Goal: Task Accomplishment & Management: Use online tool/utility

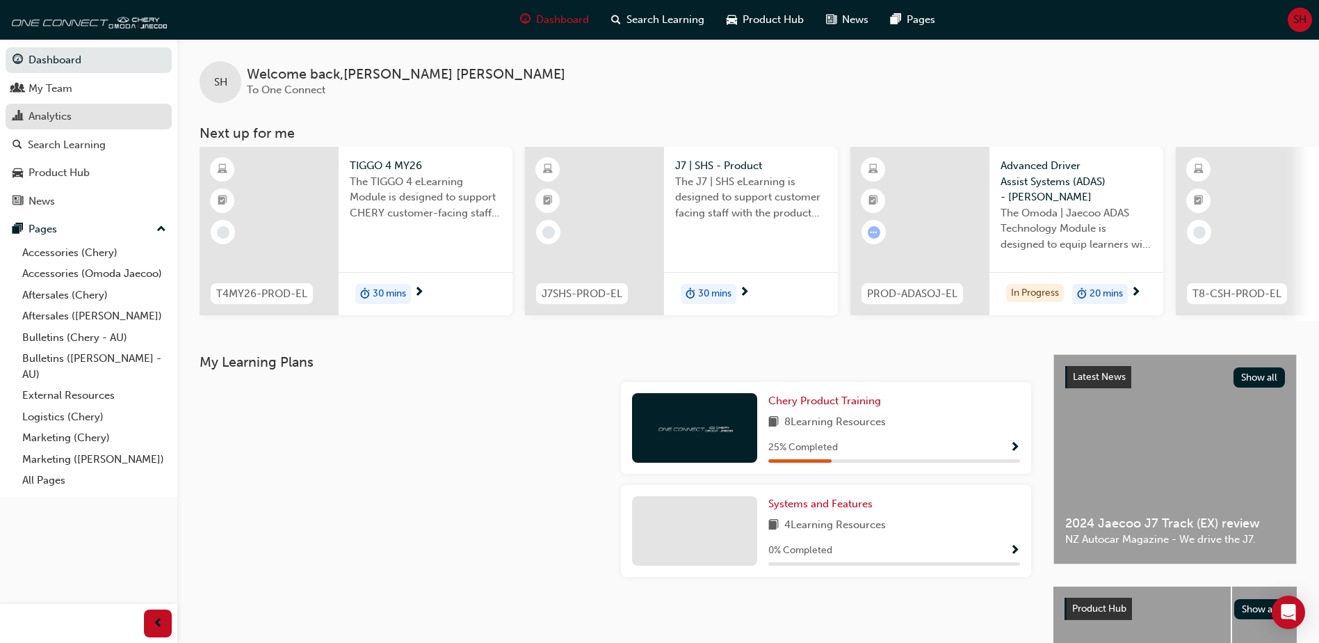
click at [61, 116] on div "Analytics" at bounding box center [50, 117] width 43 height 16
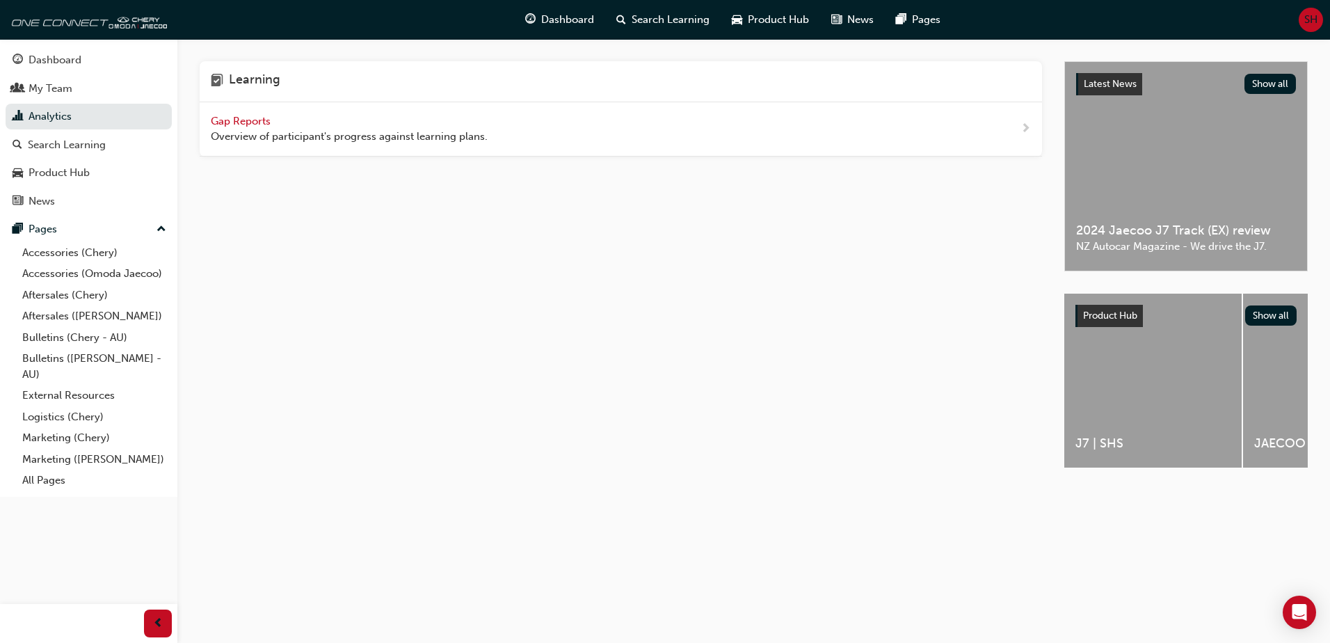
click at [220, 123] on span "Gap Reports" at bounding box center [242, 121] width 63 height 13
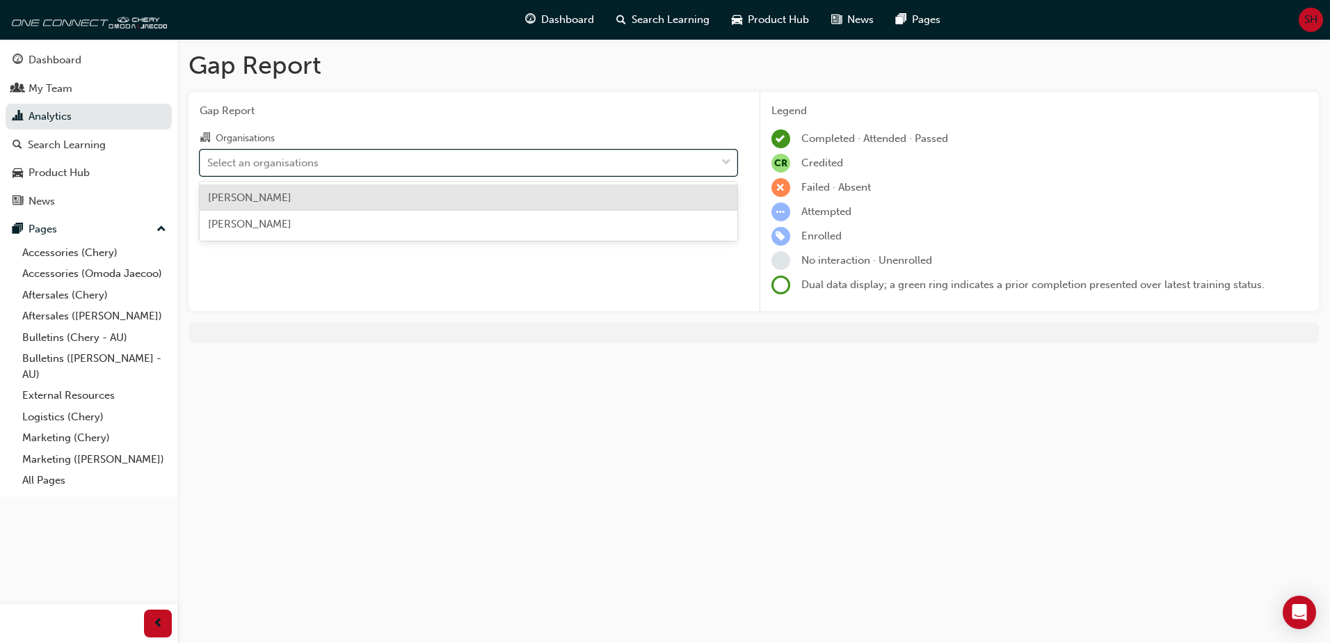
click at [382, 164] on div "Select an organisations" at bounding box center [457, 162] width 515 height 24
click at [209, 164] on input "Organisations option [PERSON_NAME] focused, 1 of 2. 2 results available. Use Up…" at bounding box center [207, 162] width 1 height 12
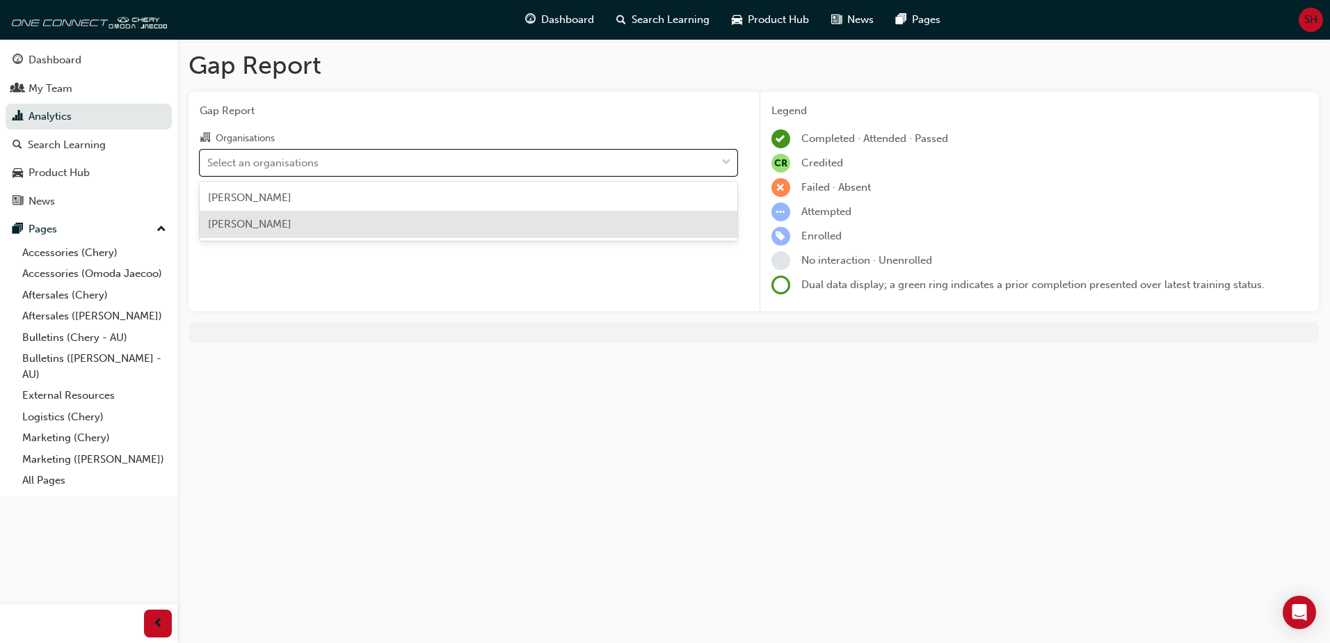
click at [327, 220] on div "[PERSON_NAME]" at bounding box center [469, 224] width 538 height 27
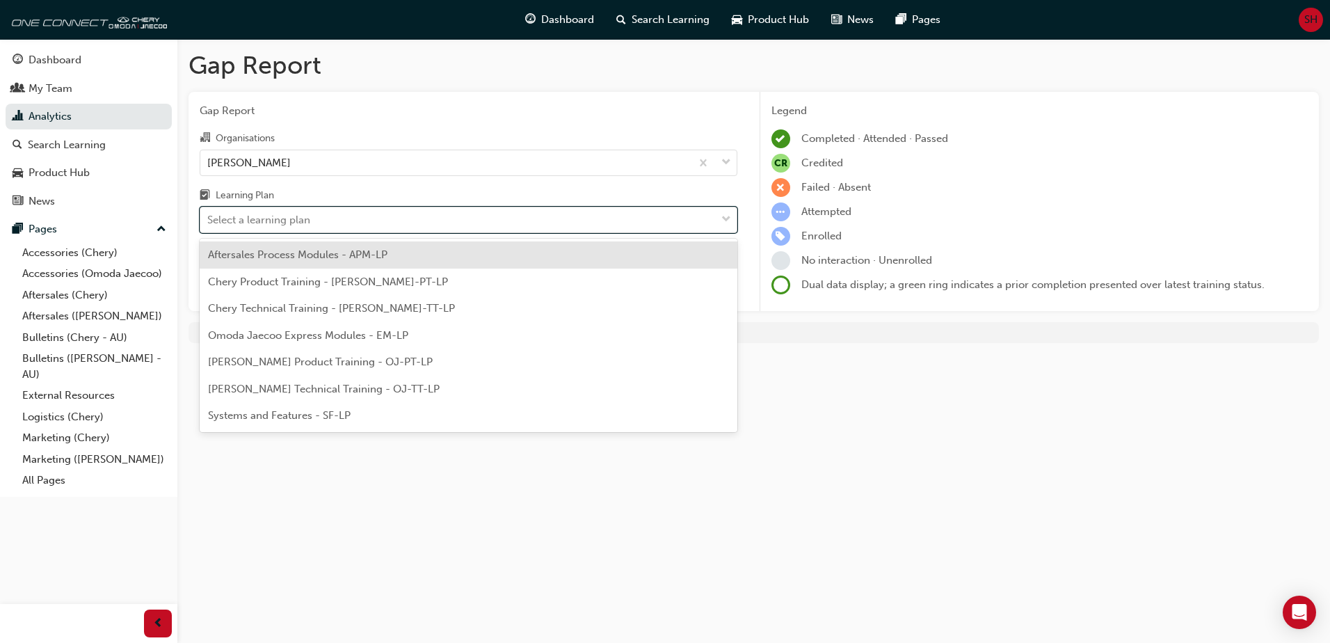
click at [347, 228] on div "Select a learning plan" at bounding box center [457, 220] width 515 height 24
click at [209, 225] on input "Learning Plan option Aftersales Process Modules - APM-LP focused, 1 of 7. 7 res…" at bounding box center [207, 220] width 1 height 12
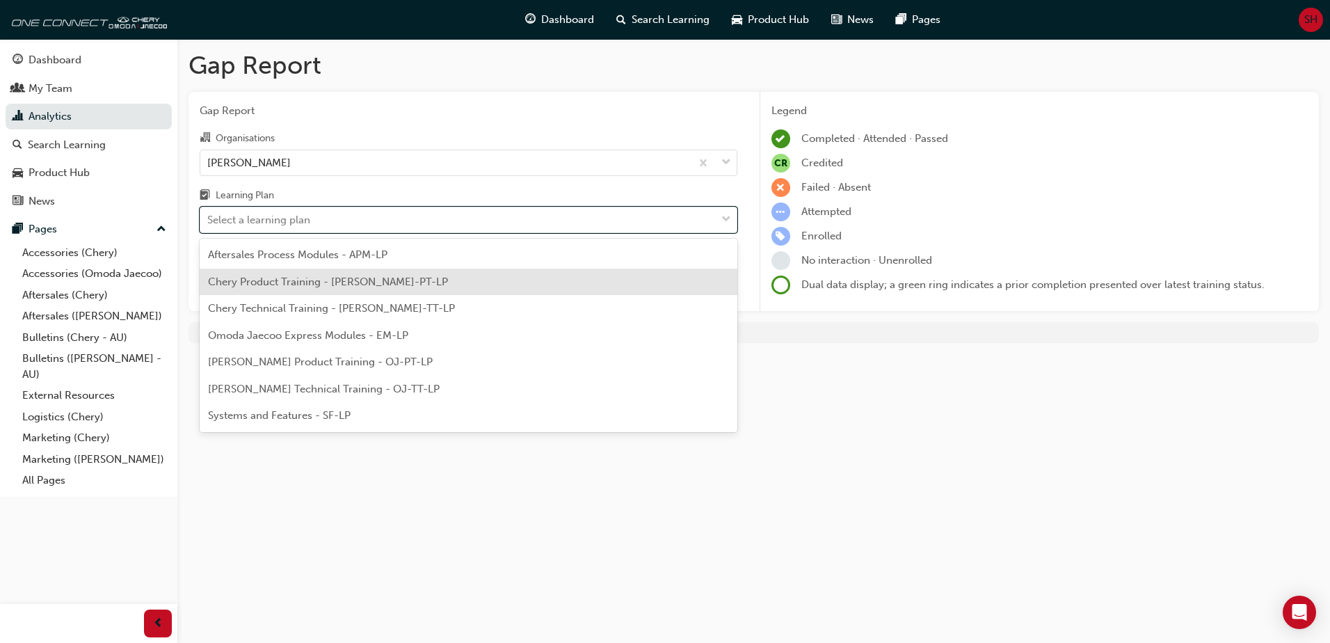
click at [332, 283] on span "Chery Product Training - [PERSON_NAME]-PT-LP" at bounding box center [328, 281] width 240 height 13
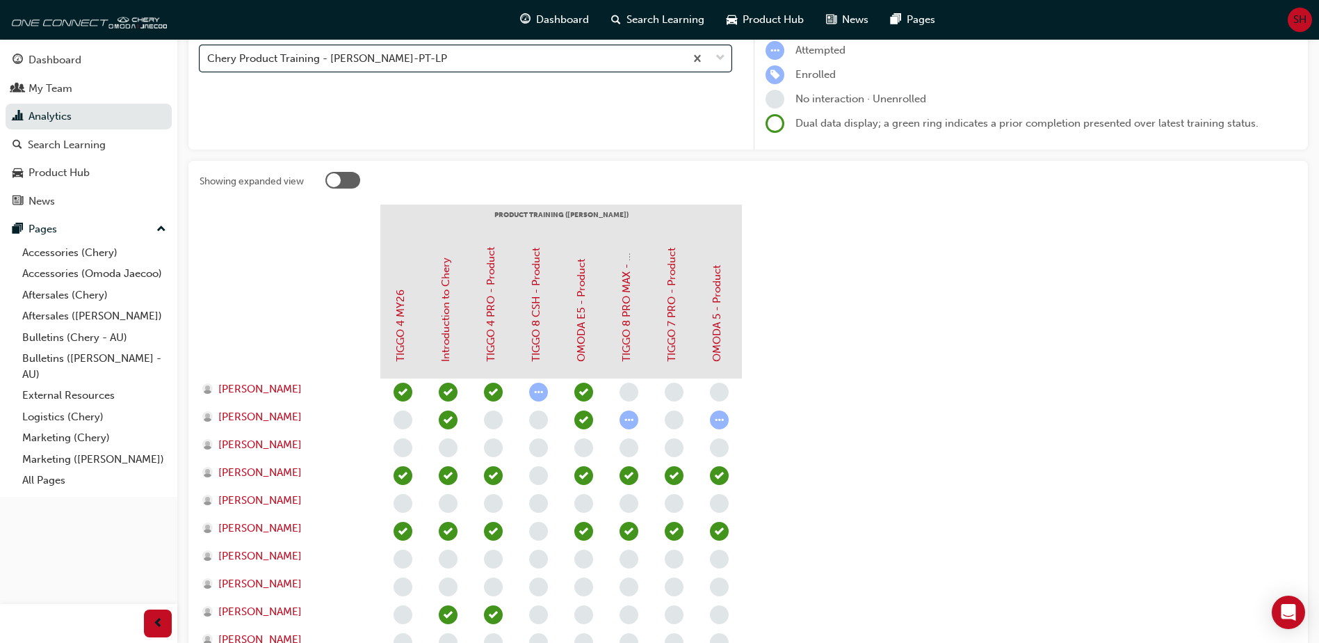
scroll to position [153, 0]
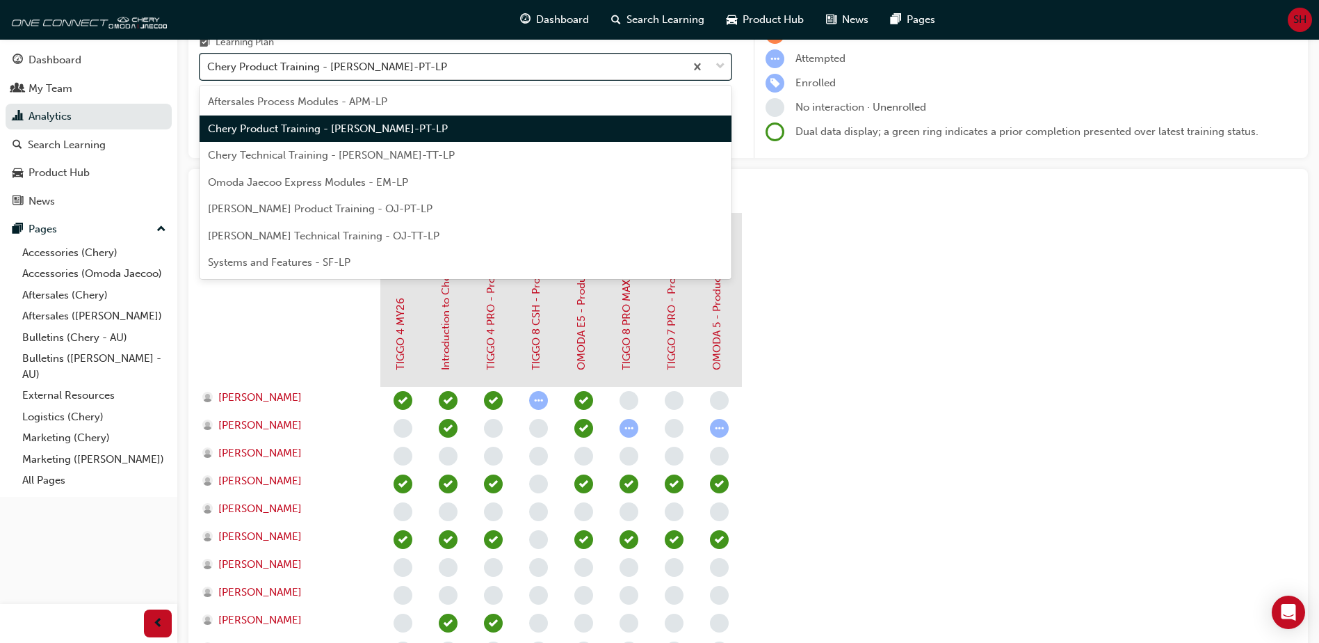
click at [716, 68] on span "down-icon" at bounding box center [721, 67] width 10 height 18
click at [209, 68] on input "Learning Plan option Chery Product Training - [PERSON_NAME]-PT-LP, selected. op…" at bounding box center [207, 67] width 1 height 12
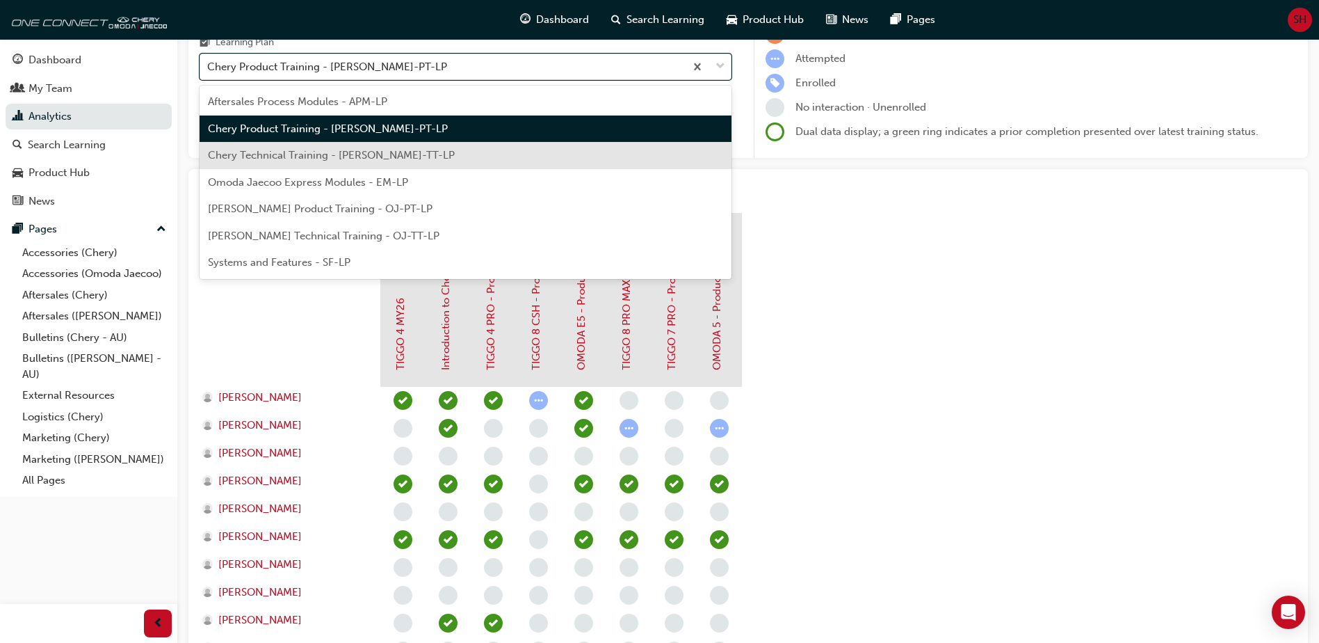
click at [355, 154] on span "Chery Technical Training - [PERSON_NAME]-TT-LP" at bounding box center [331, 155] width 247 height 13
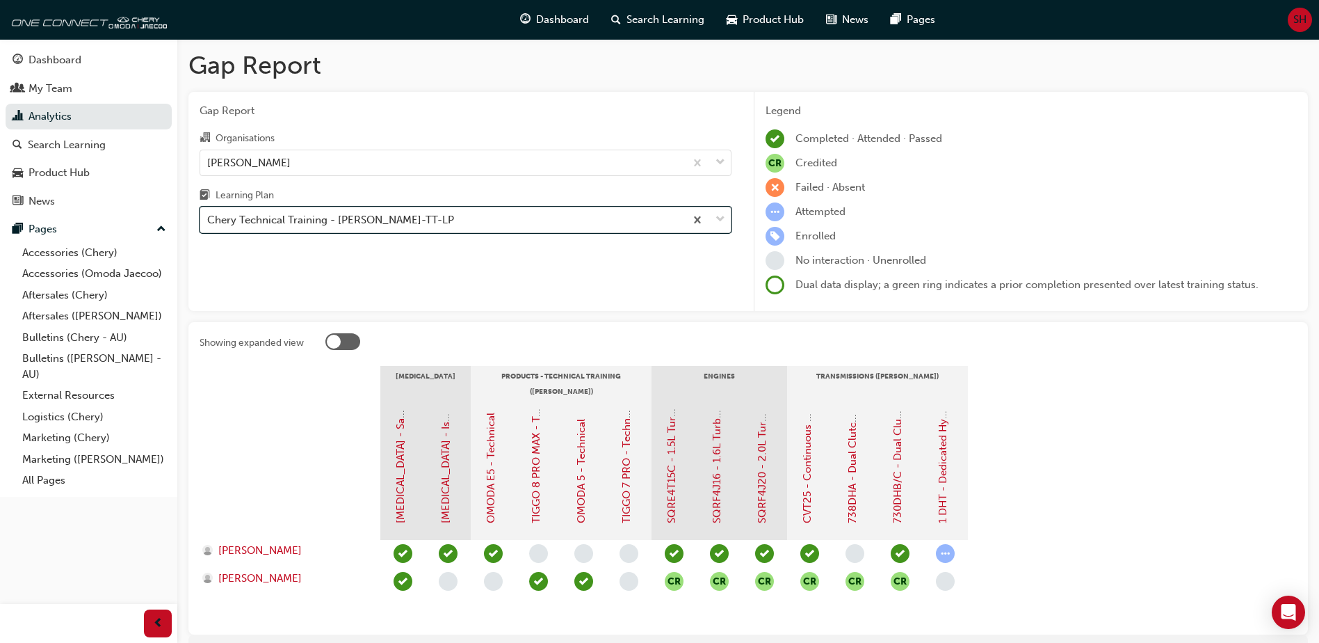
click at [714, 222] on div at bounding box center [708, 219] width 46 height 25
click at [209, 222] on input "Learning Plan option Chery Technical Training - [PERSON_NAME]-TT-LP, selected. …" at bounding box center [207, 220] width 1 height 12
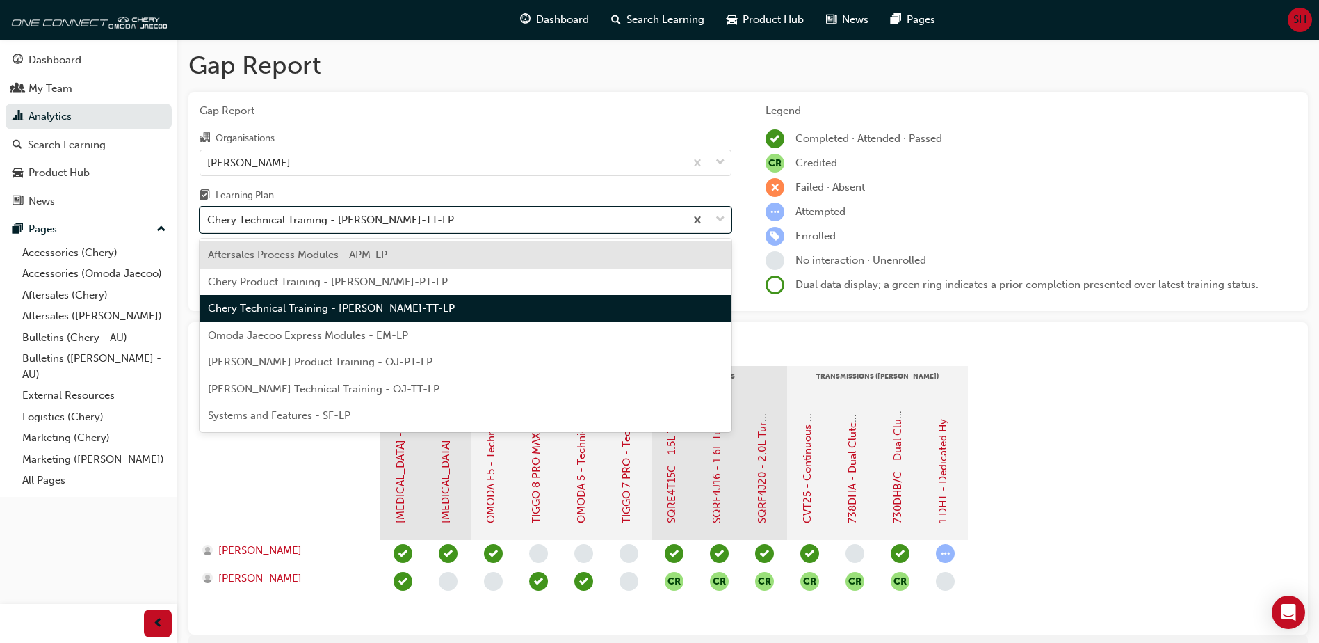
click at [296, 243] on div "Aftersales Process Modules - APM-LP" at bounding box center [466, 254] width 532 height 27
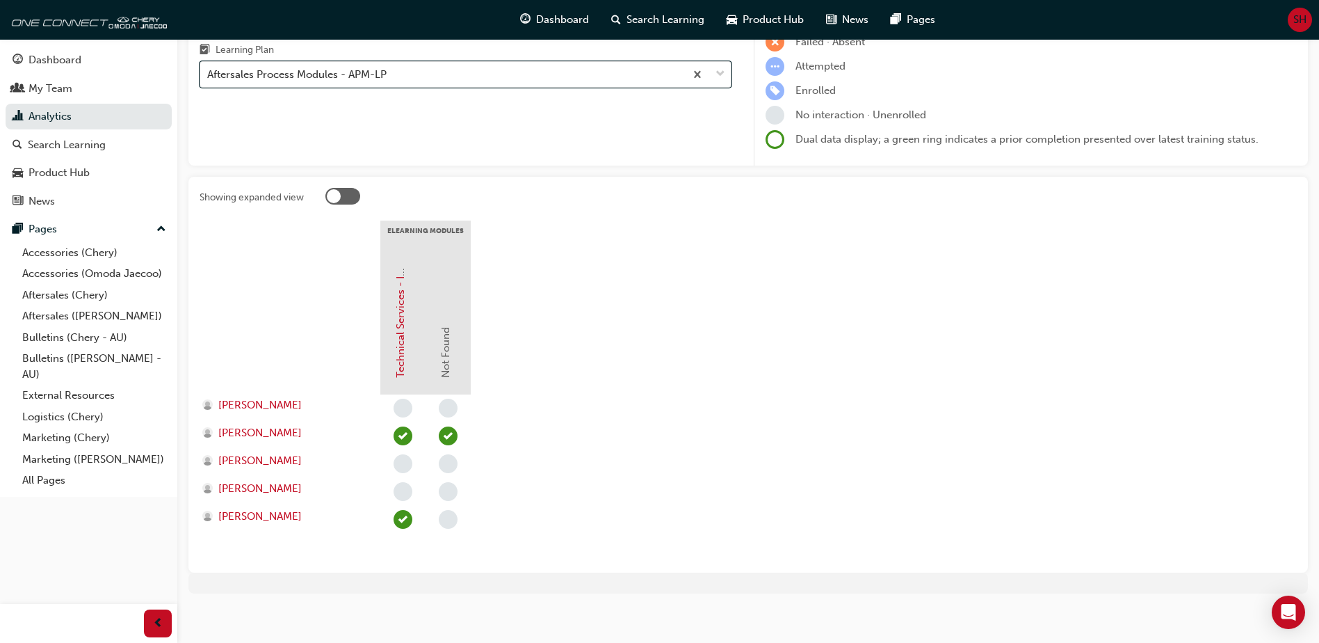
scroll to position [153, 0]
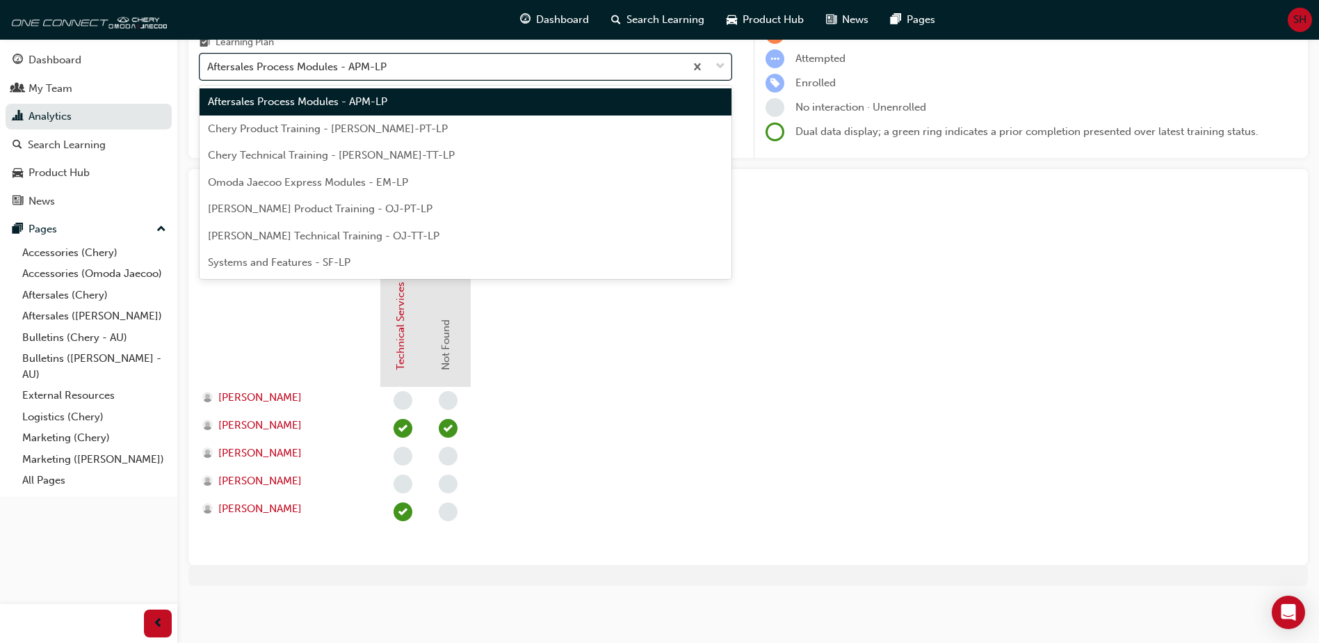
click at [716, 69] on span "down-icon" at bounding box center [721, 67] width 10 height 18
click at [209, 69] on input "Learning Plan option Aftersales Process Modules - APM-LP, selected. option Afte…" at bounding box center [207, 67] width 1 height 12
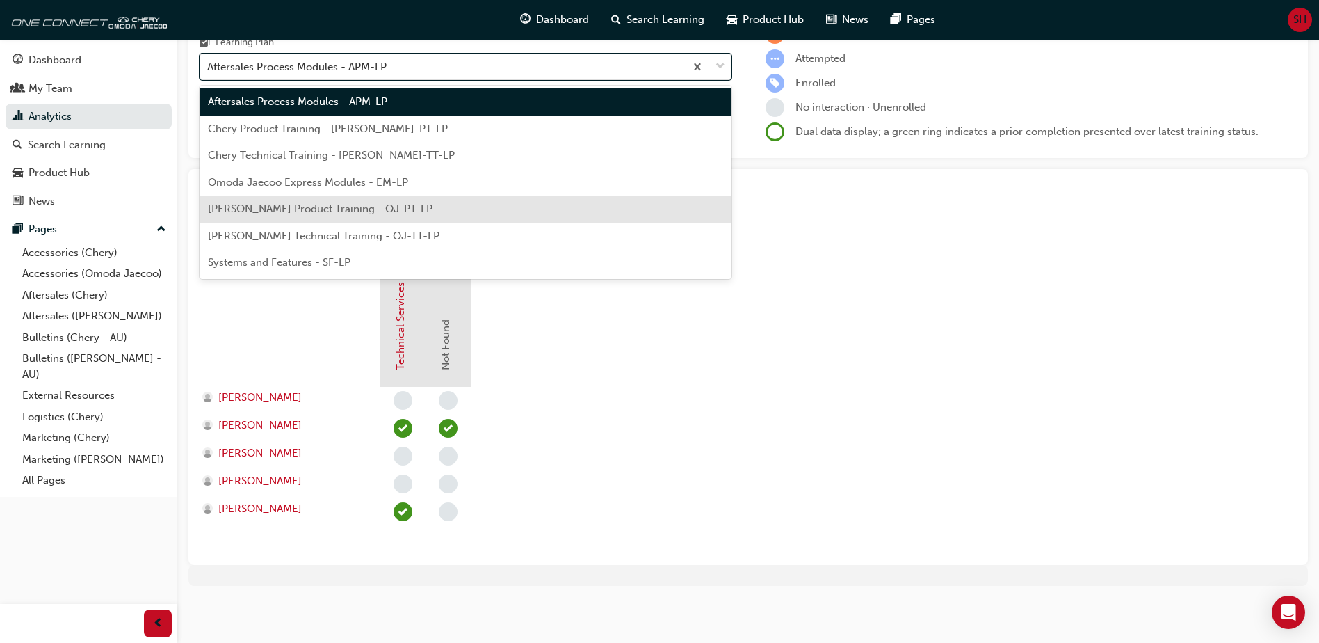
click at [321, 218] on div "[PERSON_NAME] Product Training - OJ-PT-LP" at bounding box center [466, 208] width 532 height 27
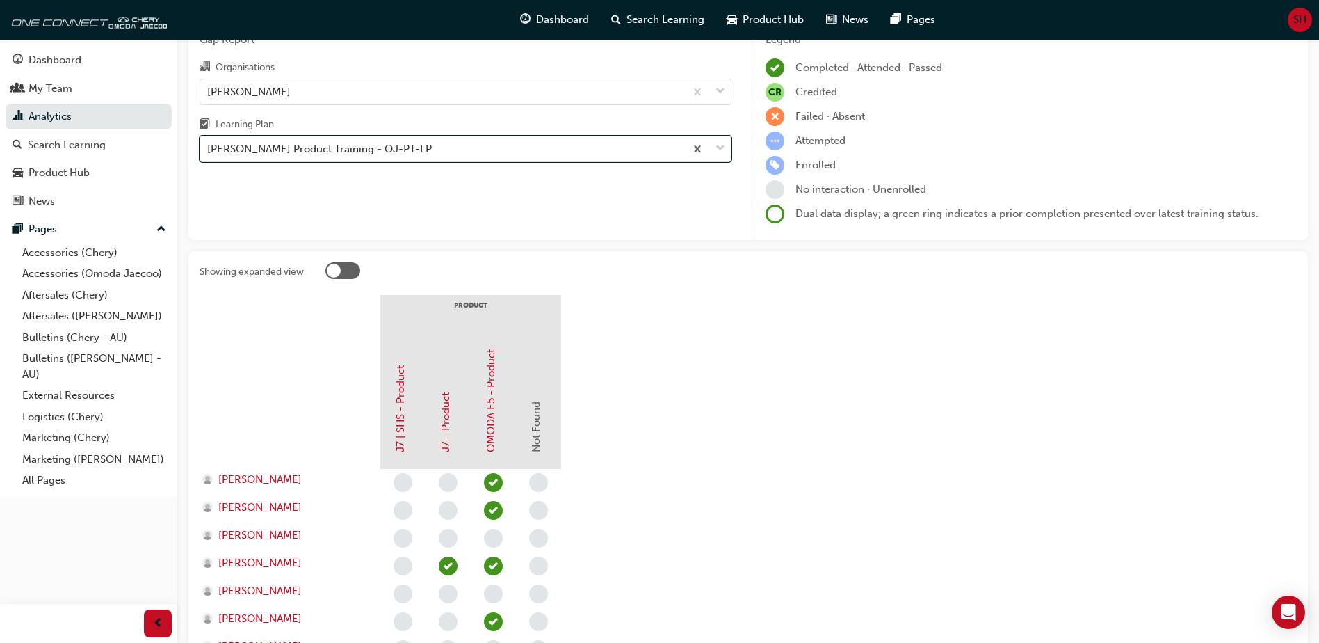
scroll to position [64, 0]
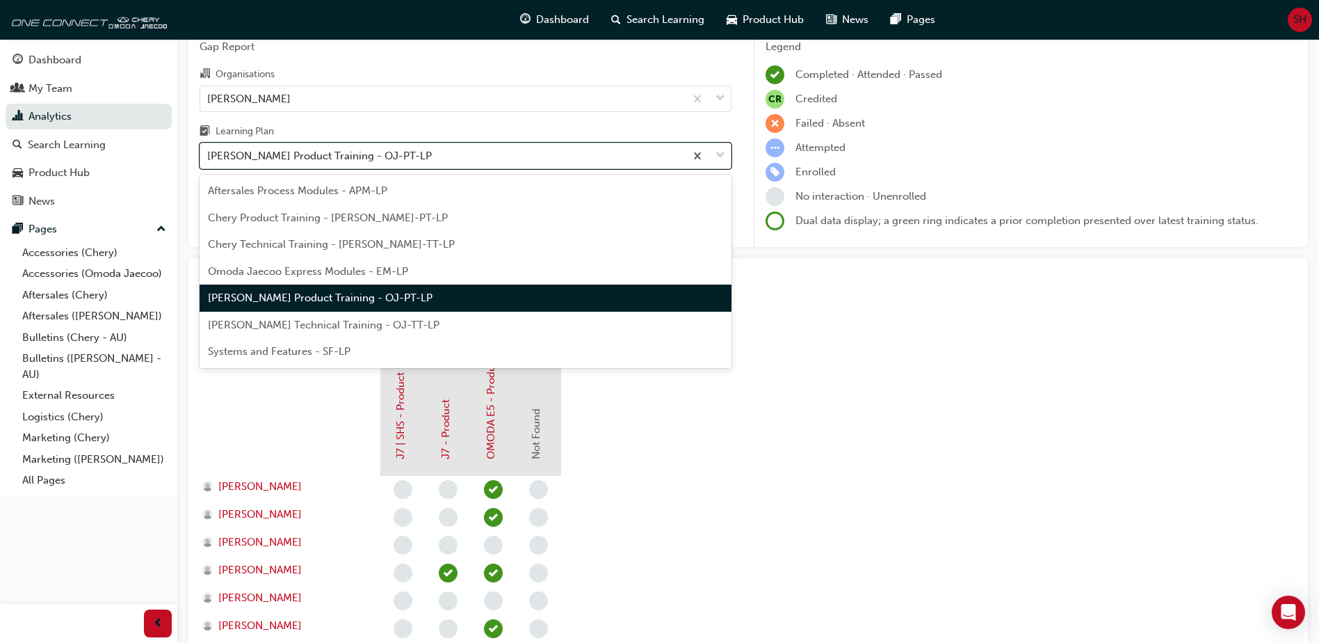
click at [723, 154] on span "down-icon" at bounding box center [721, 156] width 10 height 18
click at [209, 154] on input "Learning Plan option [PERSON_NAME] Product Training - OJ-PT-LP, selected. optio…" at bounding box center [207, 156] width 1 height 12
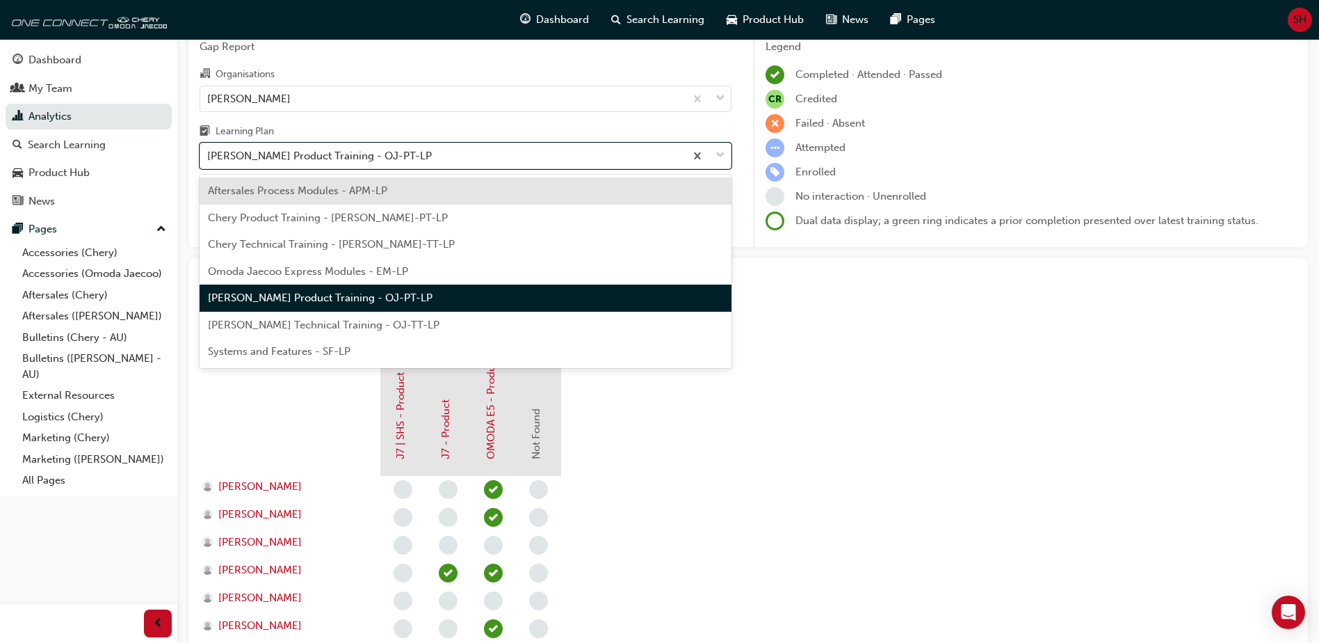
click at [291, 321] on span "[PERSON_NAME] Technical Training - OJ-TT-LP" at bounding box center [324, 325] width 232 height 13
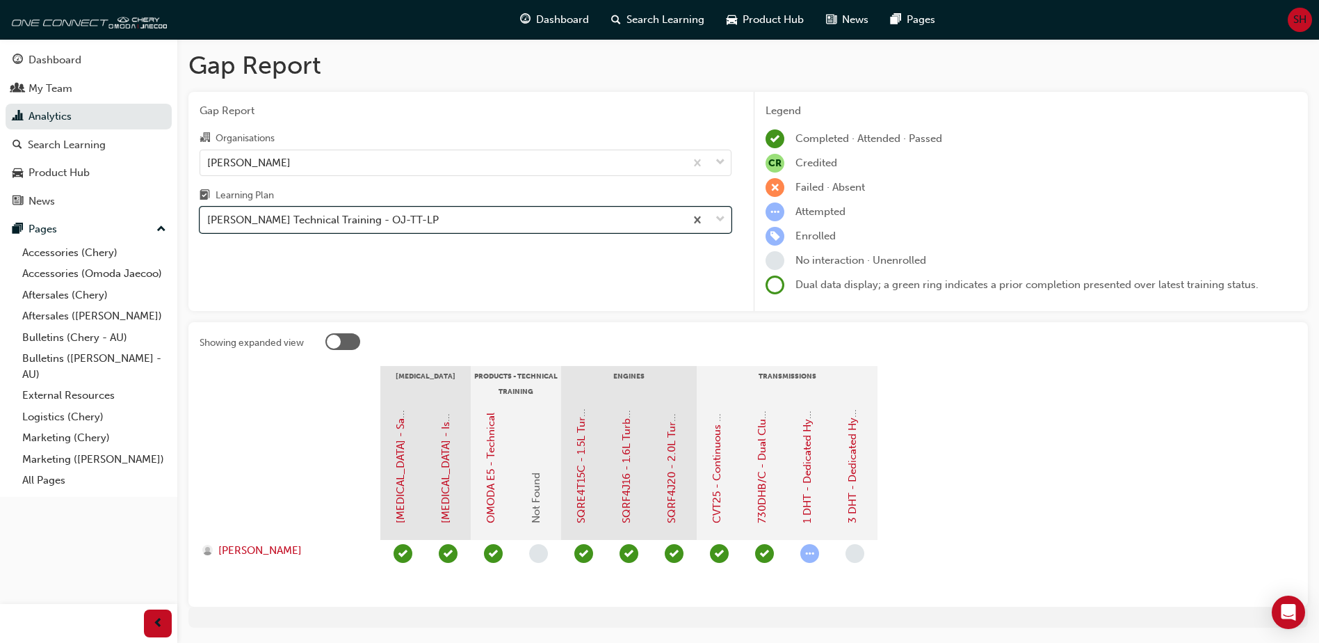
click at [721, 222] on span "down-icon" at bounding box center [721, 220] width 10 height 18
click at [209, 222] on input "Learning Plan option Omoda Jaecoo Technical Training - OJ-TT-LP, selected. 0 re…" at bounding box center [207, 220] width 1 height 12
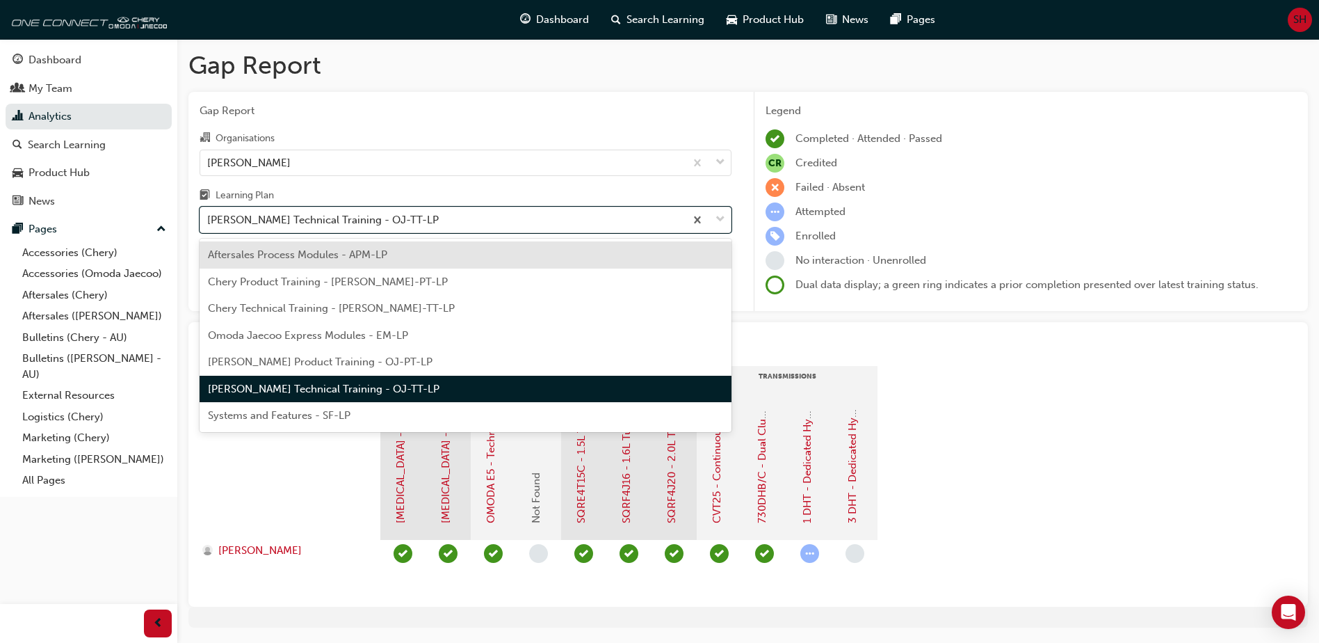
click at [312, 424] on div "Systems and Features - SF-LP" at bounding box center [466, 415] width 532 height 27
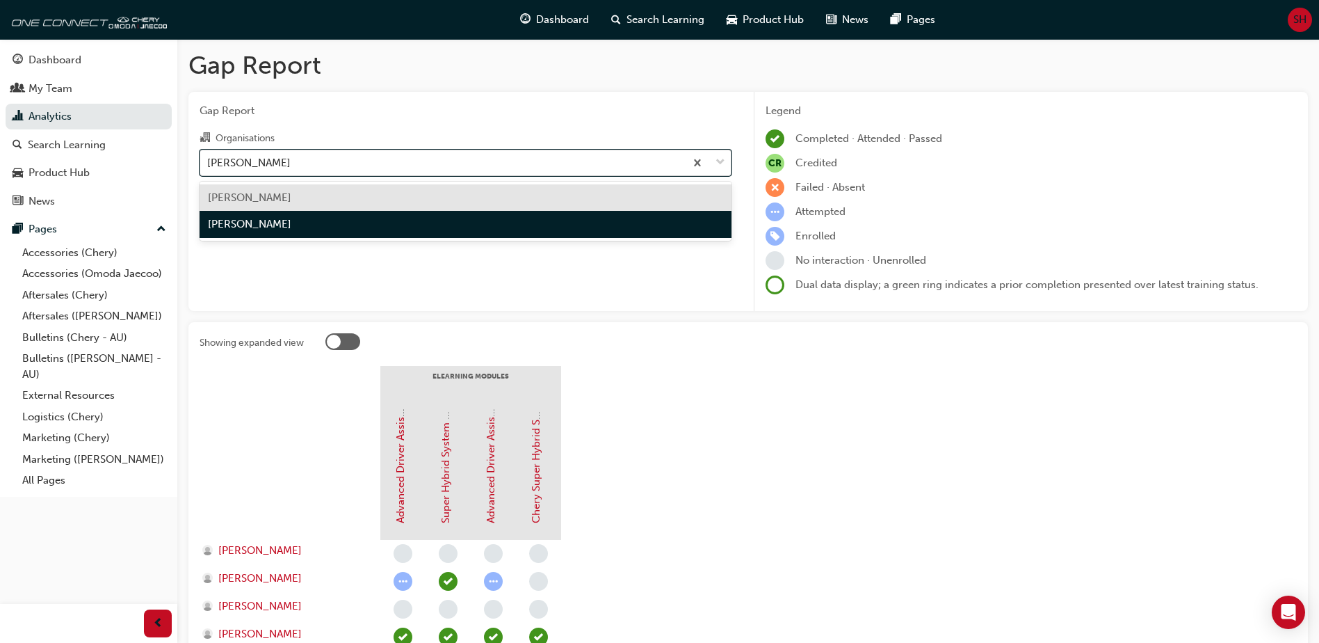
click at [720, 157] on span "down-icon" at bounding box center [721, 163] width 10 height 18
click at [209, 157] on input "Organisations option [PERSON_NAME], selected. option [PERSON_NAME] focused, 1 o…" at bounding box center [207, 162] width 1 height 12
click at [244, 207] on div "[PERSON_NAME]" at bounding box center [466, 197] width 532 height 27
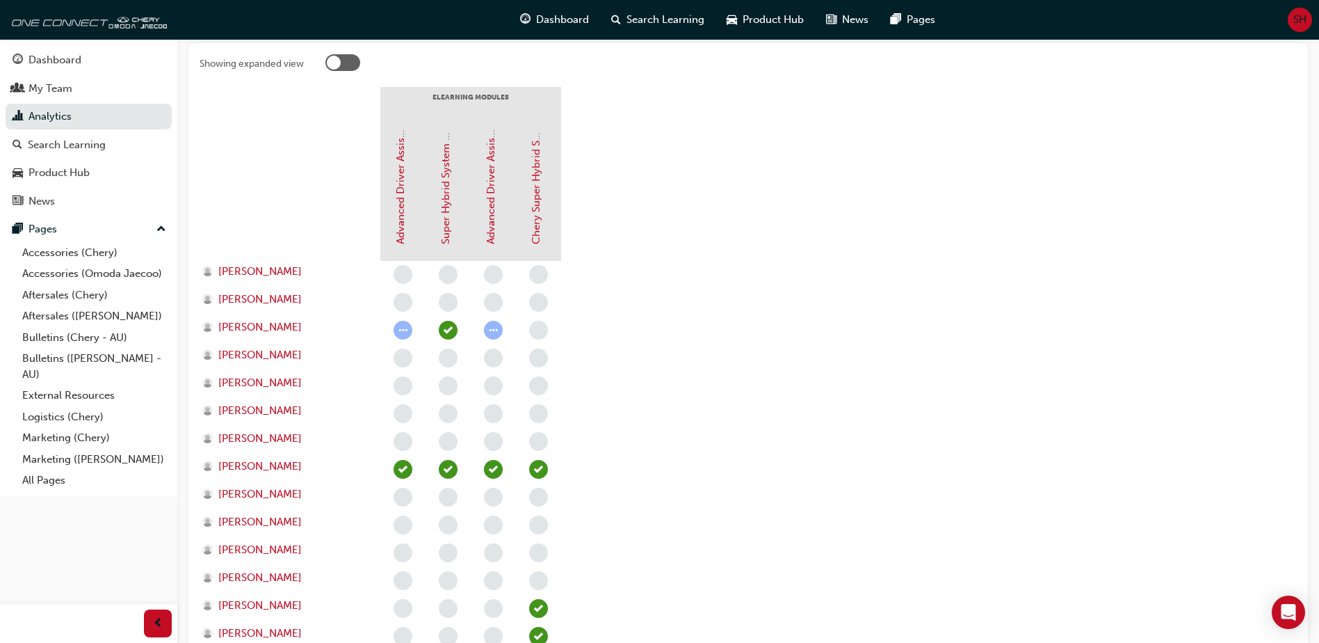
scroll to position [195, 0]
